Goal: Task Accomplishment & Management: Manage account settings

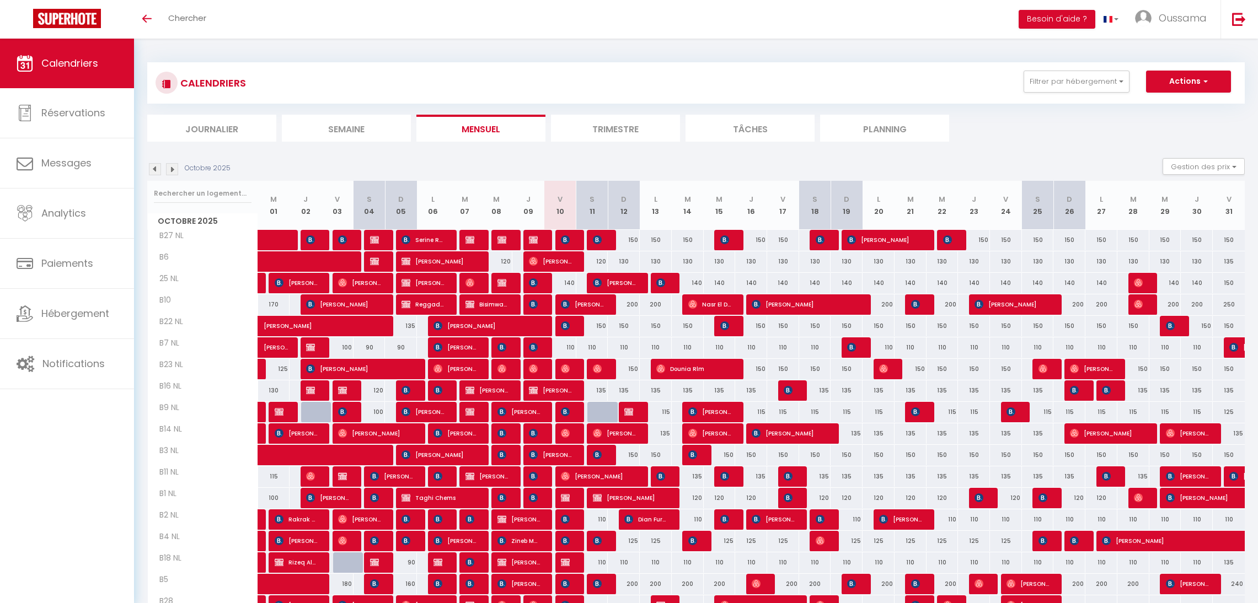
select select
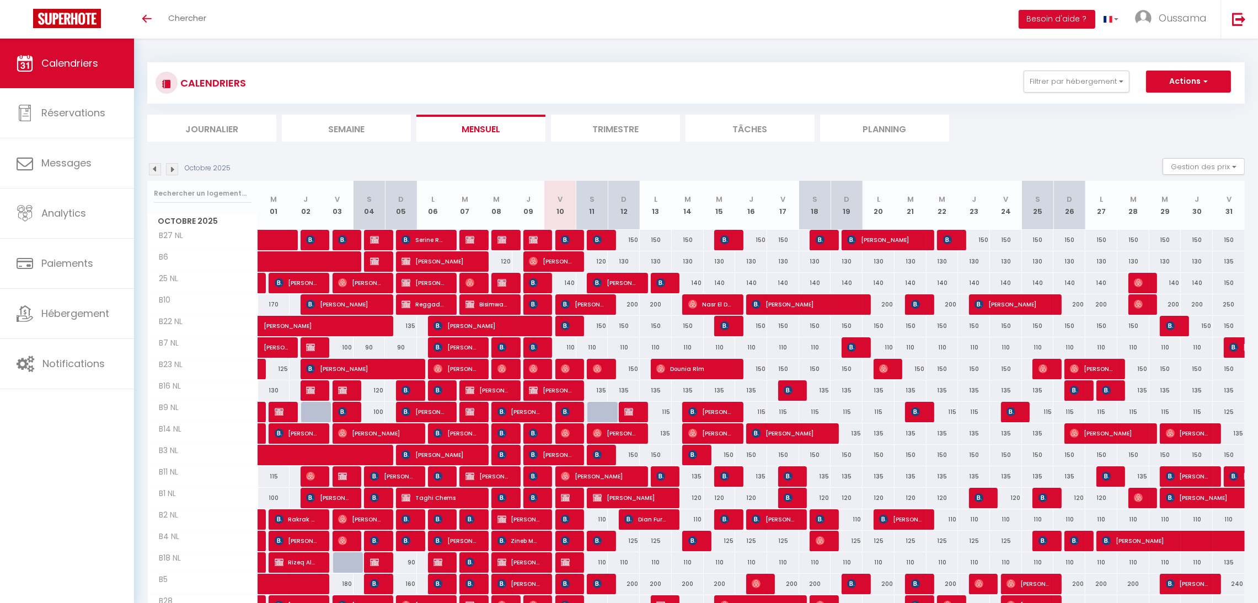
scroll to position [104, 0]
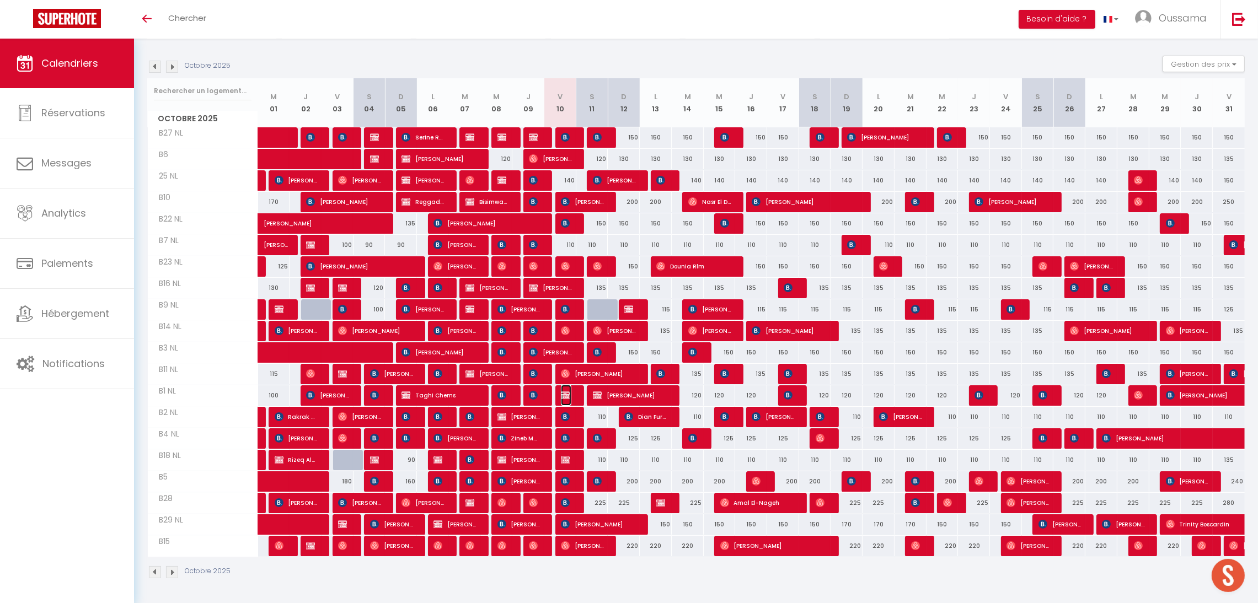
click at [561, 398] on img at bounding box center [565, 395] width 9 height 9
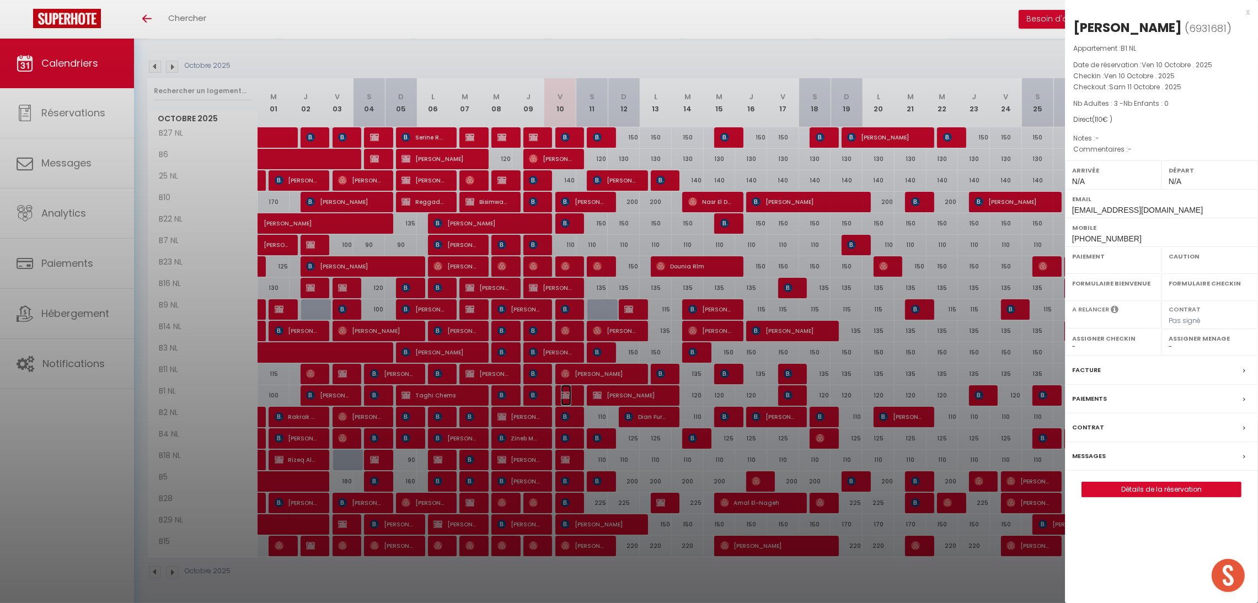
select select "OK"
select select "KO"
select select "0"
select select "1"
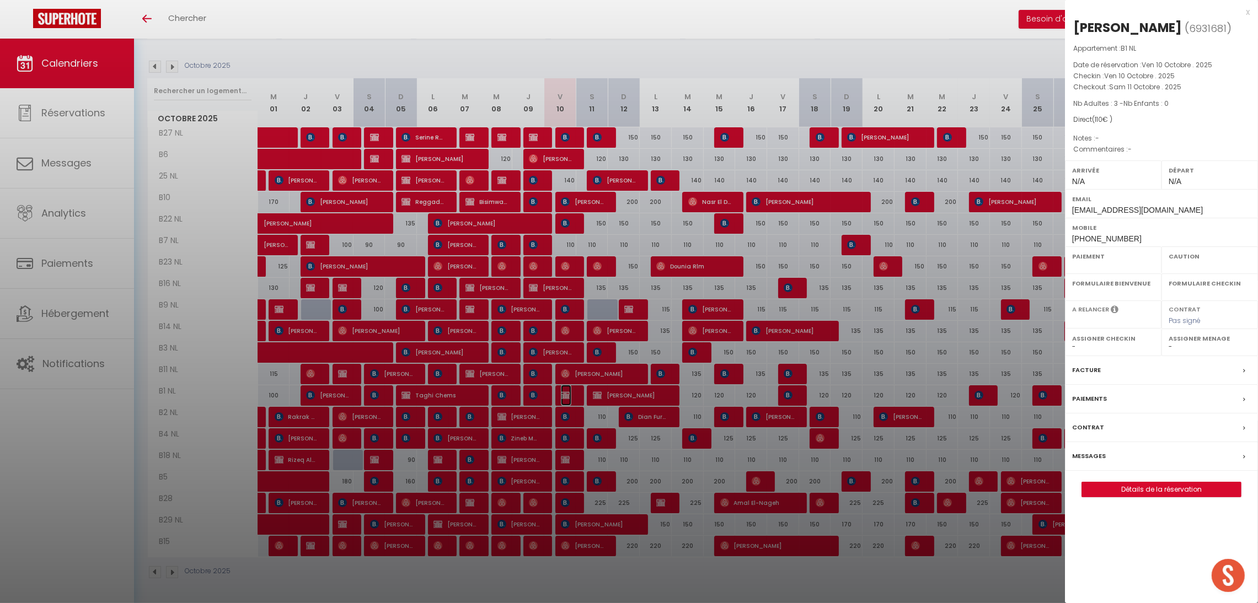
select select
click at [561, 395] on div at bounding box center [629, 301] width 1258 height 603
